Goal: Task Accomplishment & Management: Manage account settings

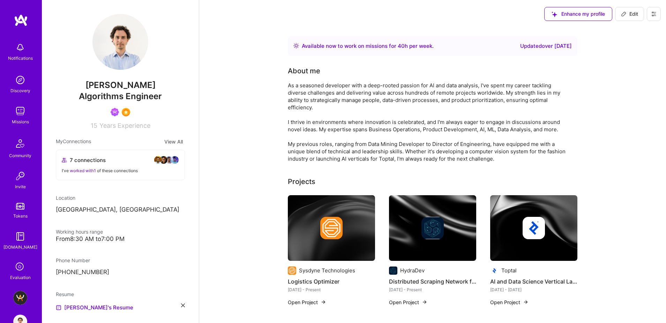
scroll to position [2, 0]
click at [19, 112] on img at bounding box center [20, 109] width 14 height 14
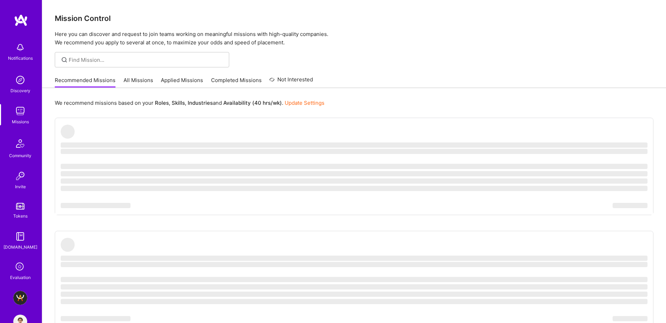
click at [18, 301] on img at bounding box center [20, 298] width 14 height 14
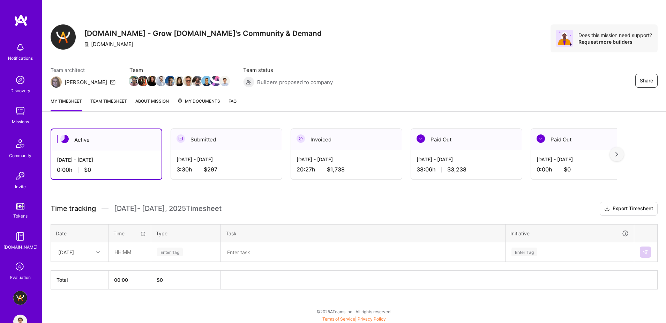
click at [343, 173] on div "Sep 1 - Sep 15, 2025 20:27 h $1,738" at bounding box center [346, 164] width 111 height 29
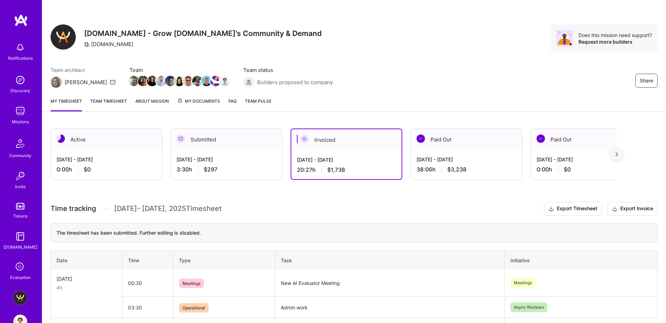
click at [205, 102] on span "My Documents" at bounding box center [198, 101] width 43 height 8
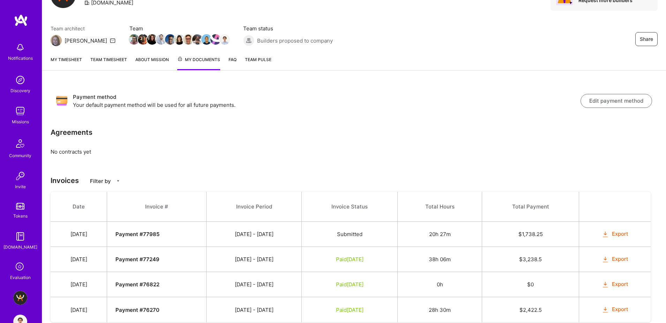
scroll to position [65, 0]
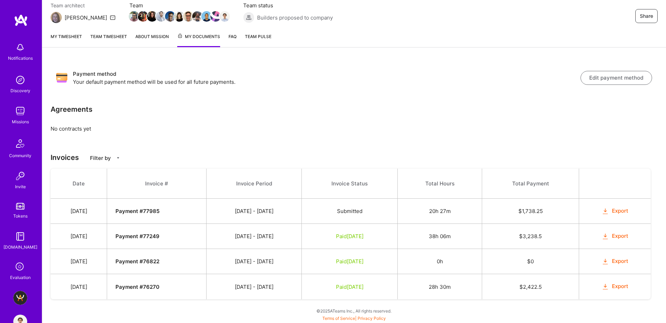
click at [296, 143] on div "Payment method Your default payment method will be used for all future payments…" at bounding box center [354, 189] width 624 height 267
click at [209, 135] on div "Payment method Your default payment method will be used for all future payments…" at bounding box center [354, 189] width 624 height 267
click at [98, 37] on link "Team timesheet" at bounding box center [108, 40] width 37 height 14
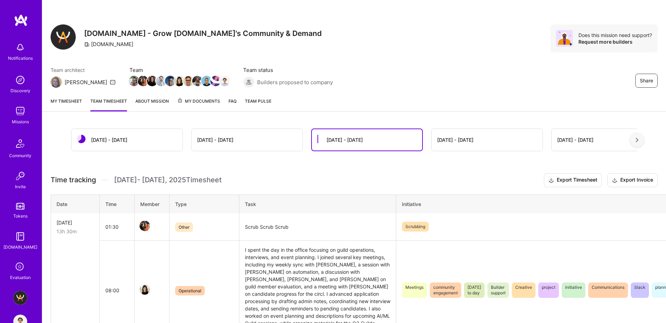
click at [203, 103] on span "My Documents" at bounding box center [198, 101] width 43 height 8
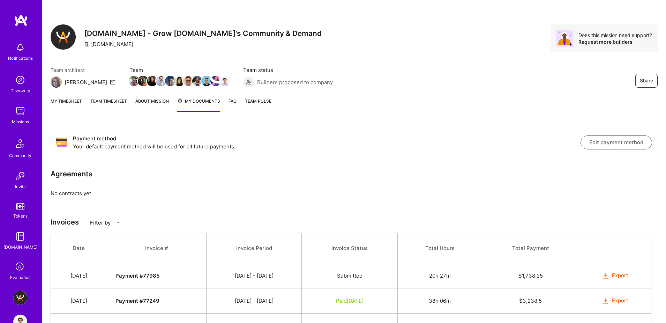
click at [65, 101] on link "My timesheet" at bounding box center [66, 104] width 31 height 14
